Goal: Task Accomplishment & Management: Manage account settings

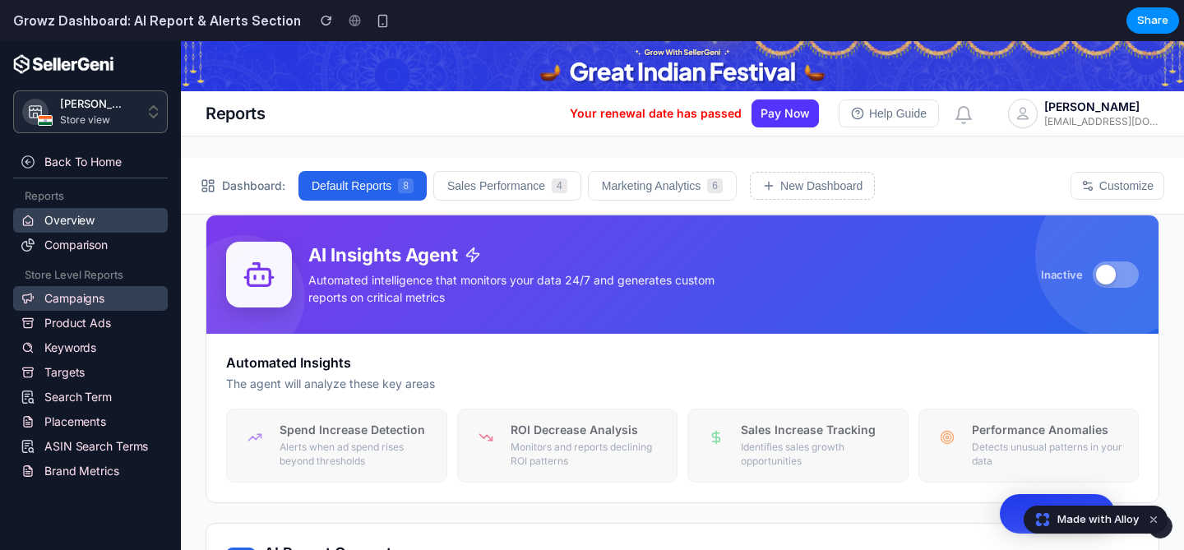
click at [91, 290] on link "Campaigns" at bounding box center [90, 298] width 155 height 25
click at [96, 316] on link "Product Ads" at bounding box center [90, 323] width 155 height 25
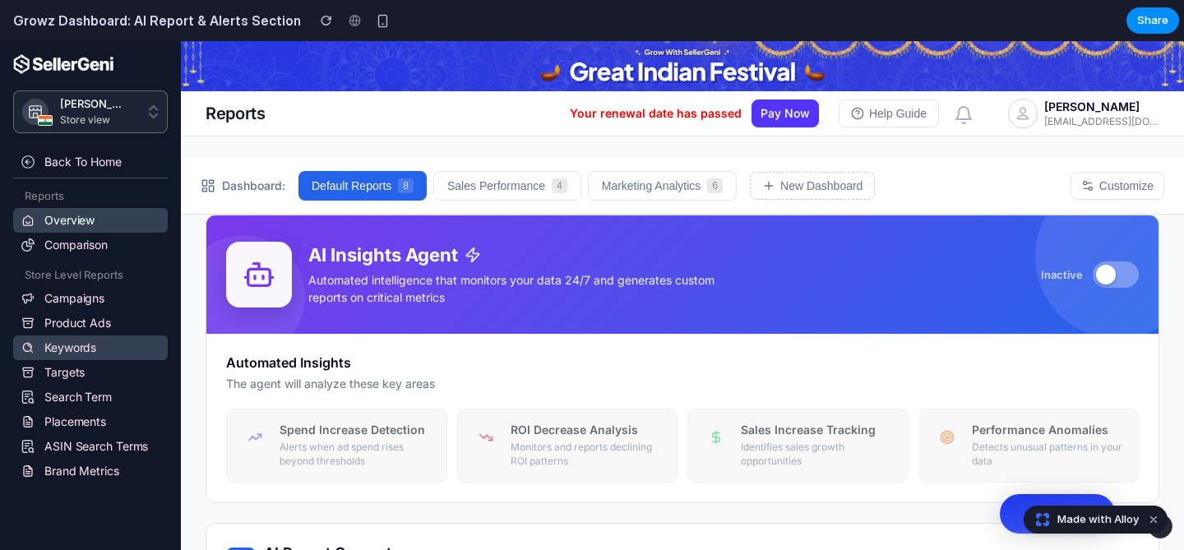
click at [93, 354] on link "Keywords" at bounding box center [90, 348] width 155 height 25
click at [90, 378] on link "Targets" at bounding box center [90, 372] width 155 height 25
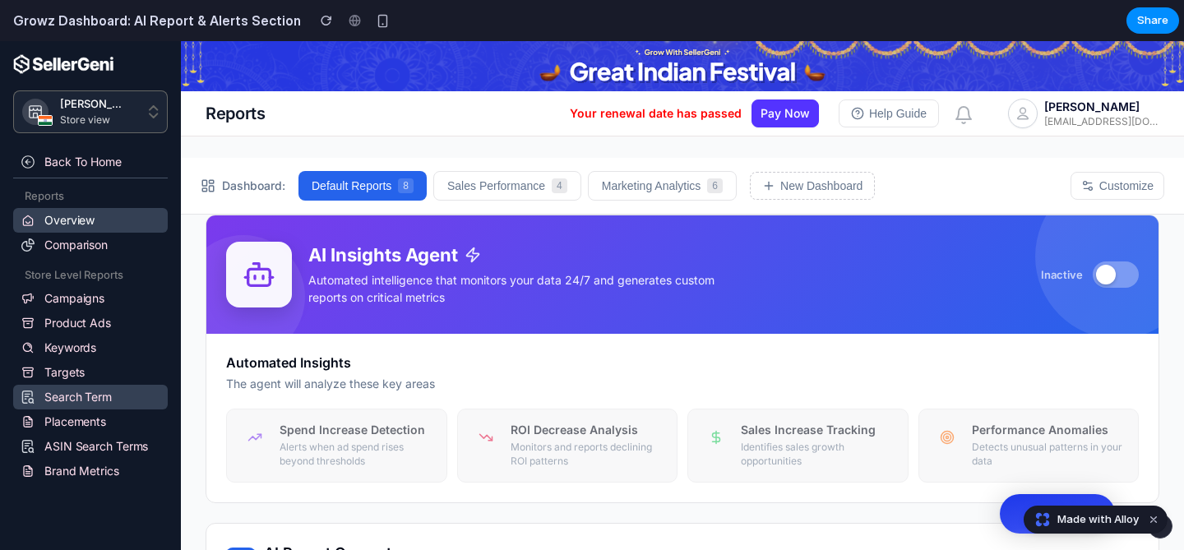
click at [90, 398] on link "Search Term" at bounding box center [90, 397] width 155 height 25
click at [90, 423] on link "Placements" at bounding box center [90, 422] width 155 height 25
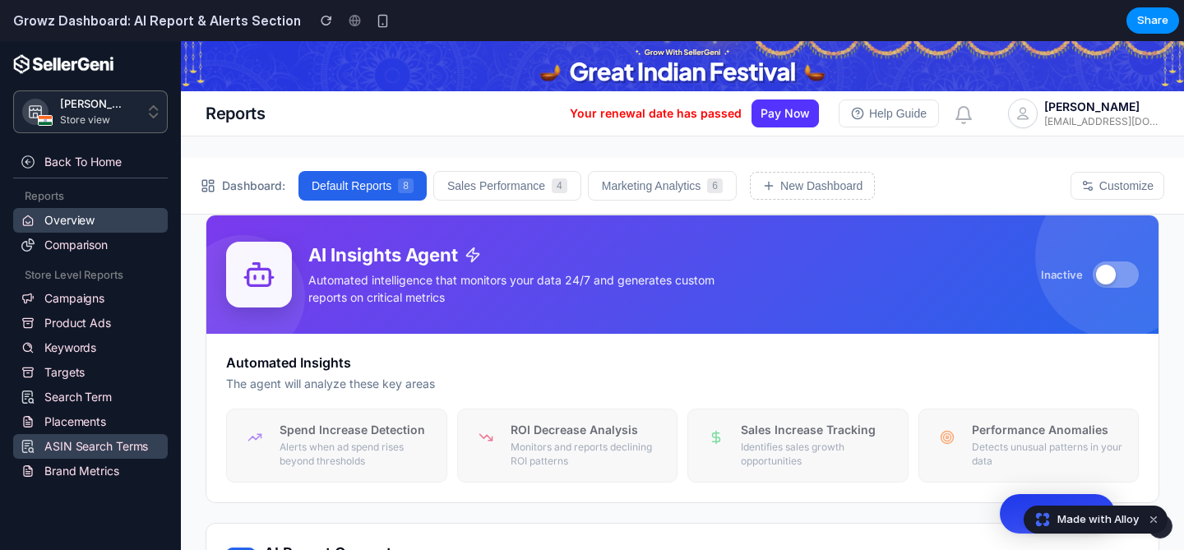
click at [92, 448] on link "ASIN Search Terms" at bounding box center [90, 446] width 155 height 25
click at [94, 470] on link "Brand Metrics" at bounding box center [90, 471] width 155 height 25
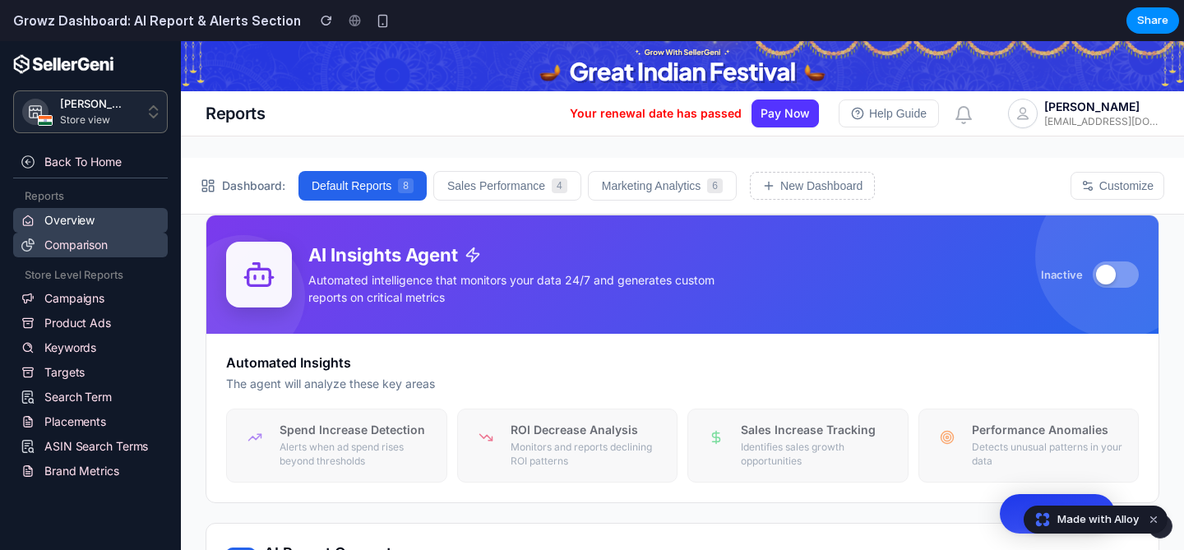
click at [98, 244] on link "Comparison" at bounding box center [90, 245] width 155 height 25
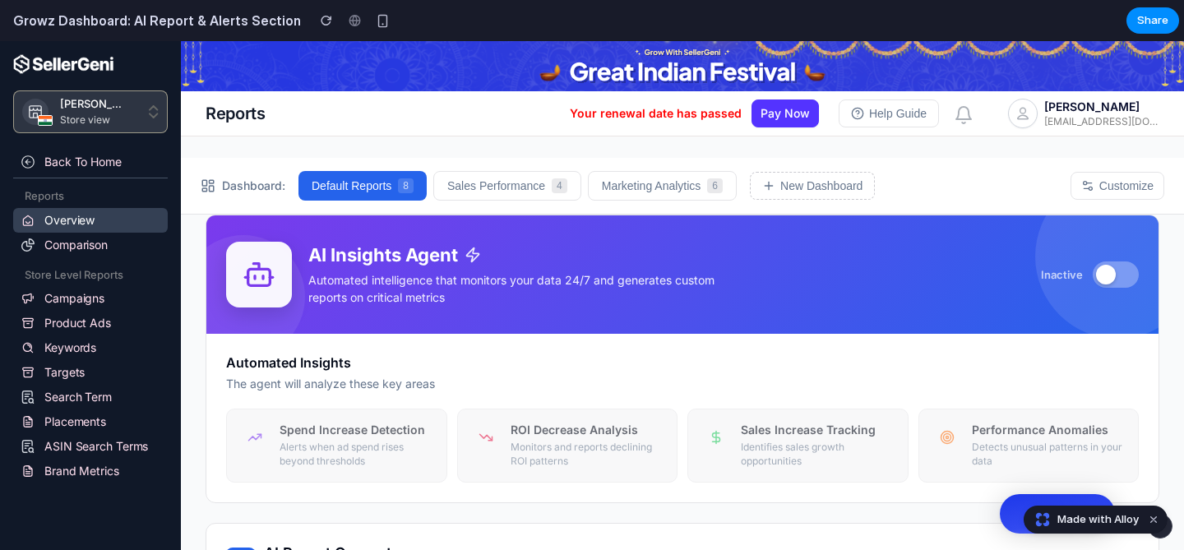
click at [109, 109] on div "[PERSON_NAME] - IN" at bounding box center [93, 106] width 66 height 16
click at [160, 114] on button "[PERSON_NAME] - IN Store view" at bounding box center [90, 111] width 155 height 43
click at [304, 117] on div "Reports Your renewal date has passed Pay Now Help Guide 0 [PERSON_NAME] [EMAIL_…" at bounding box center [683, 113] width 1004 height 45
click at [262, 116] on p "Reports" at bounding box center [236, 113] width 60 height 31
click at [776, 111] on button "Pay Now" at bounding box center [785, 114] width 67 height 28
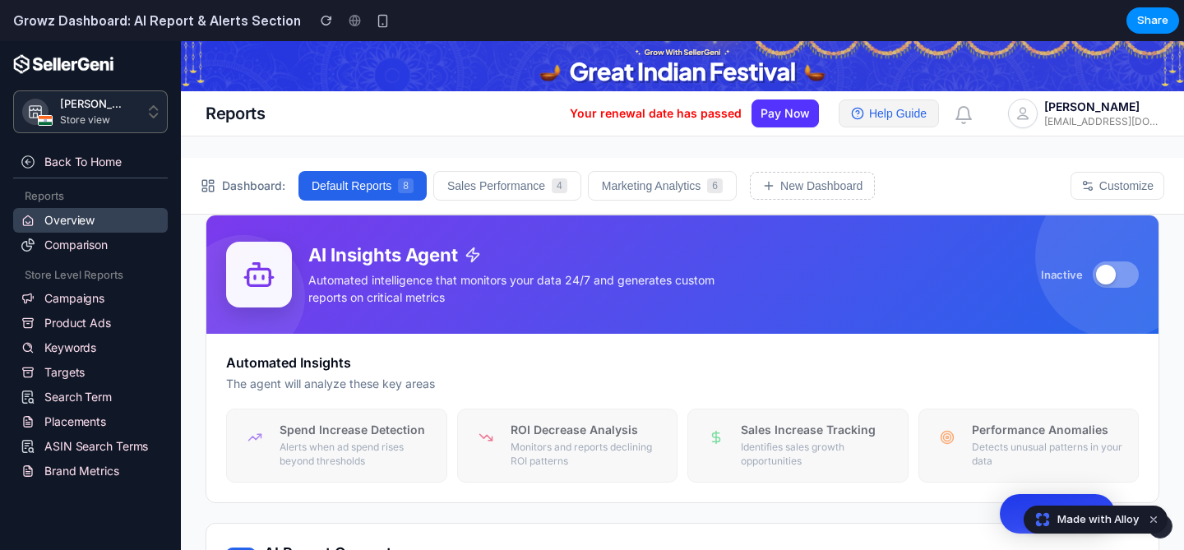
click at [912, 118] on button "Help Guide" at bounding box center [889, 114] width 100 height 28
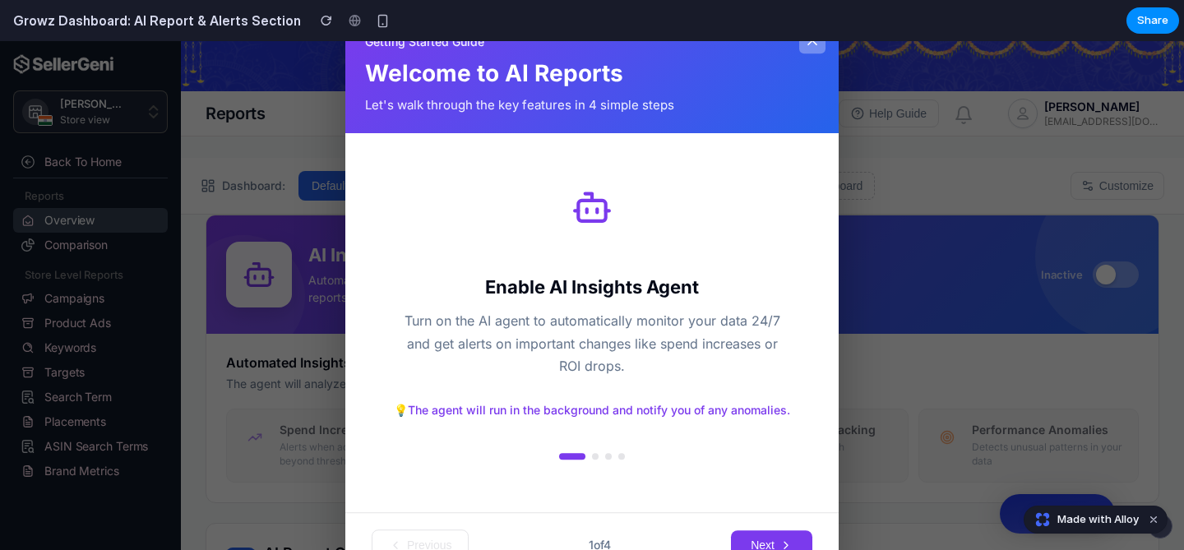
click at [815, 50] on button at bounding box center [813, 40] width 26 height 26
